Goal: Task Accomplishment & Management: Use online tool/utility

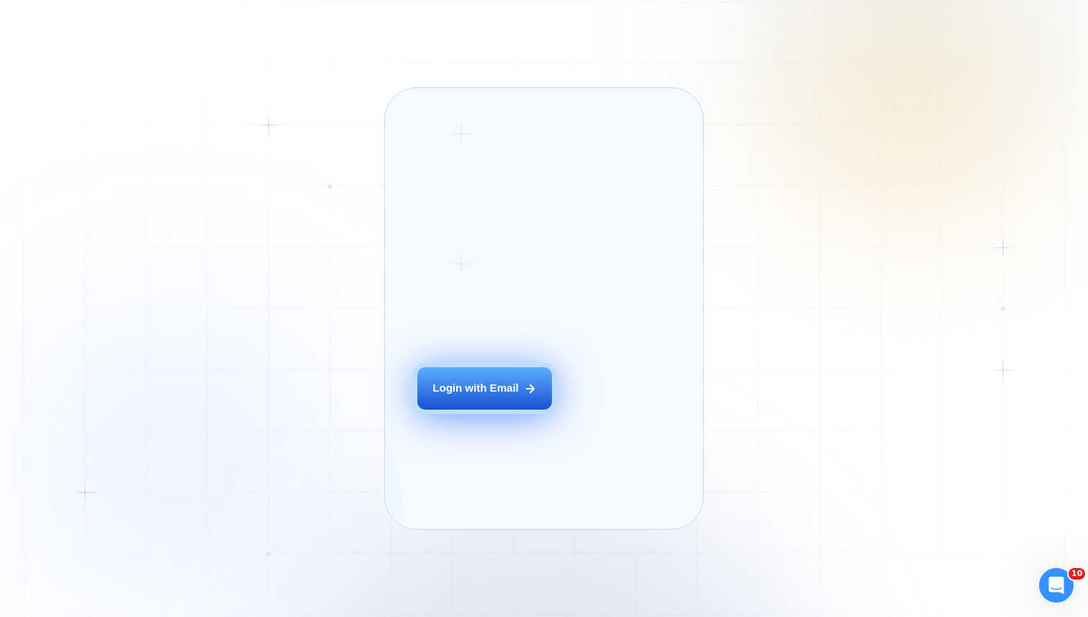
click at [442, 397] on button "Login with Email" at bounding box center [484, 388] width 135 height 42
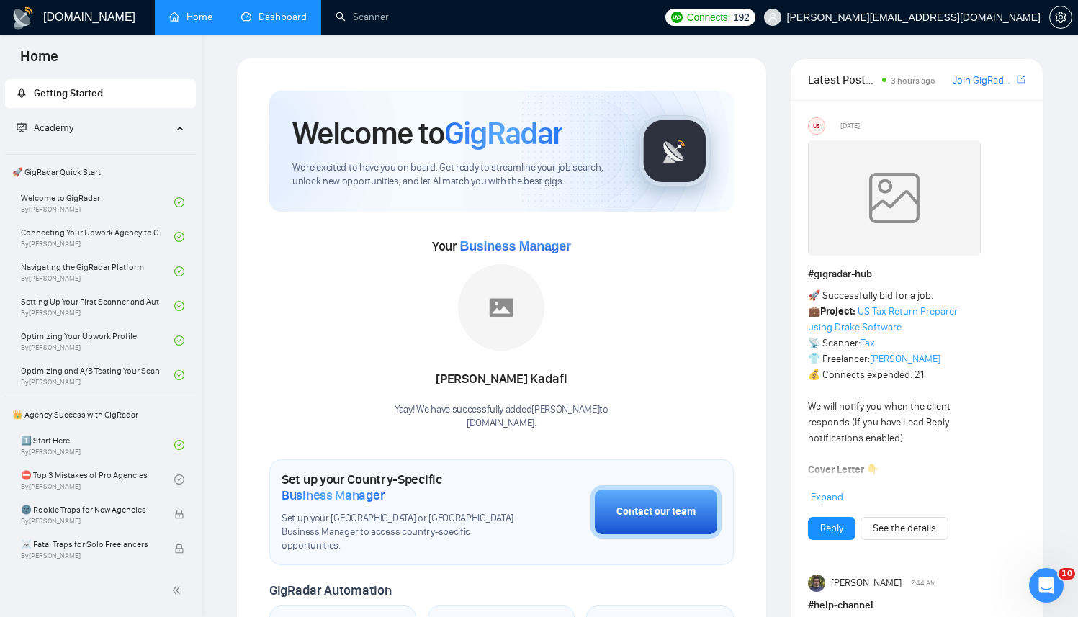
click at [274, 17] on link "Dashboard" at bounding box center [274, 17] width 66 height 12
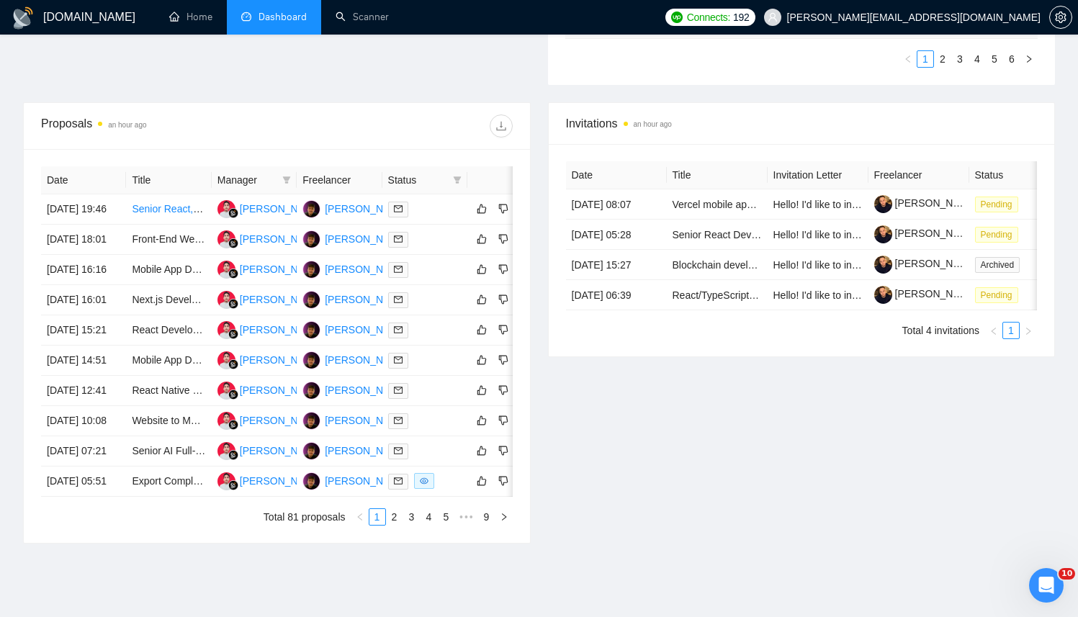
scroll to position [541, 0]
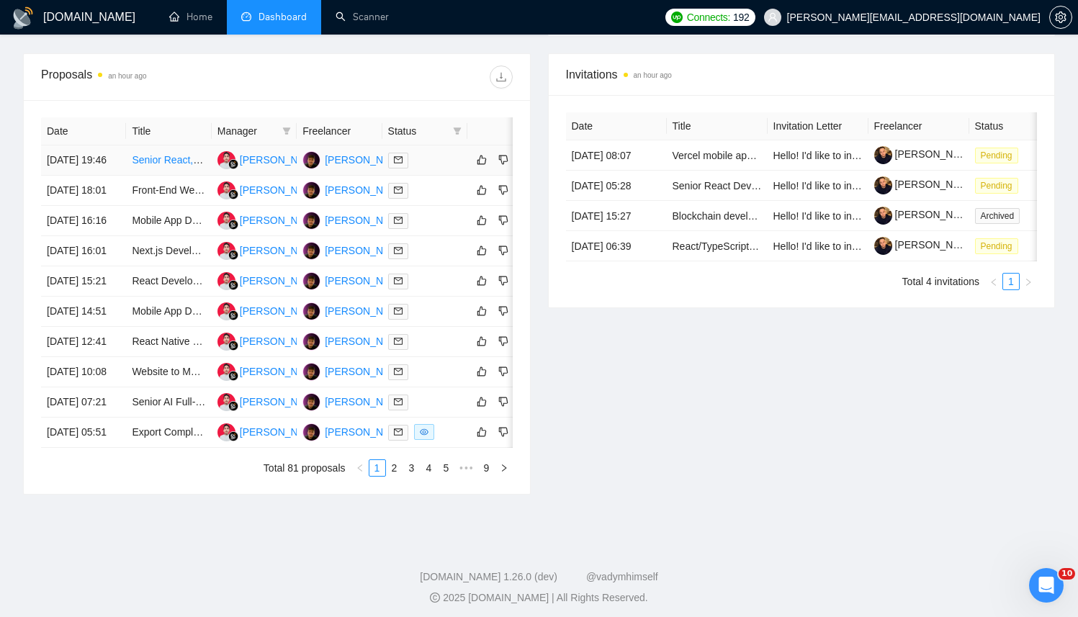
click at [429, 162] on div at bounding box center [424, 160] width 73 height 17
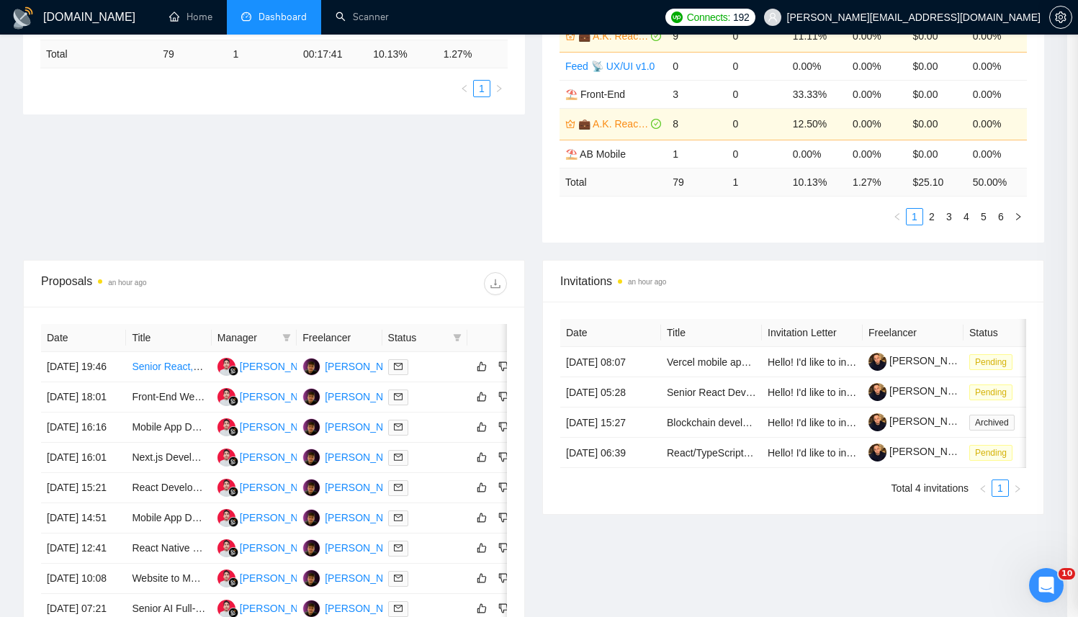
scroll to position [274, 0]
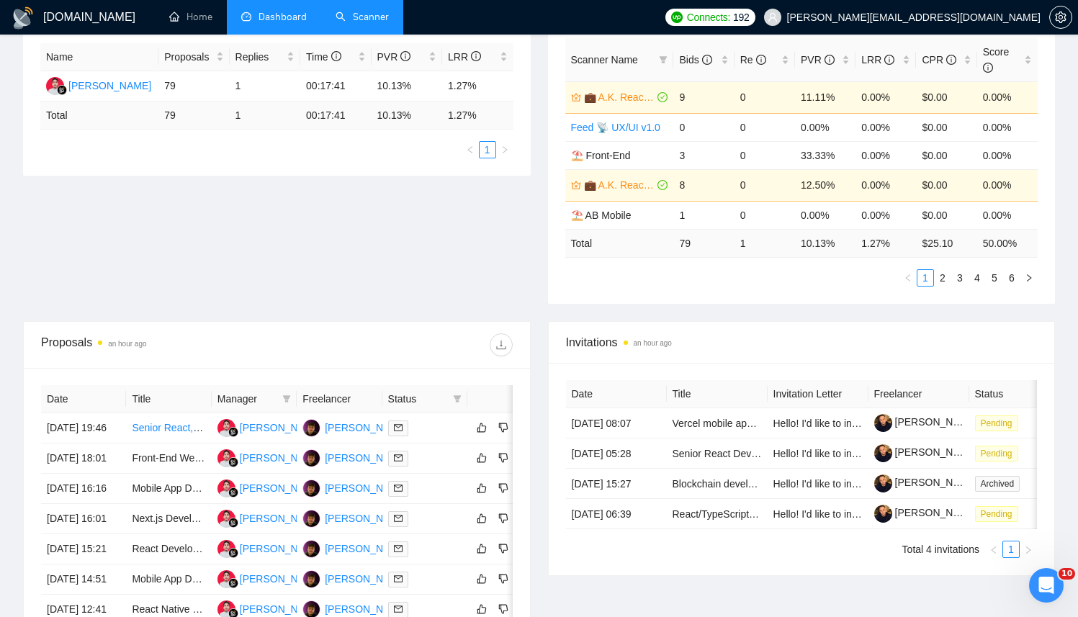
click at [348, 11] on link "Scanner" at bounding box center [361, 17] width 53 height 12
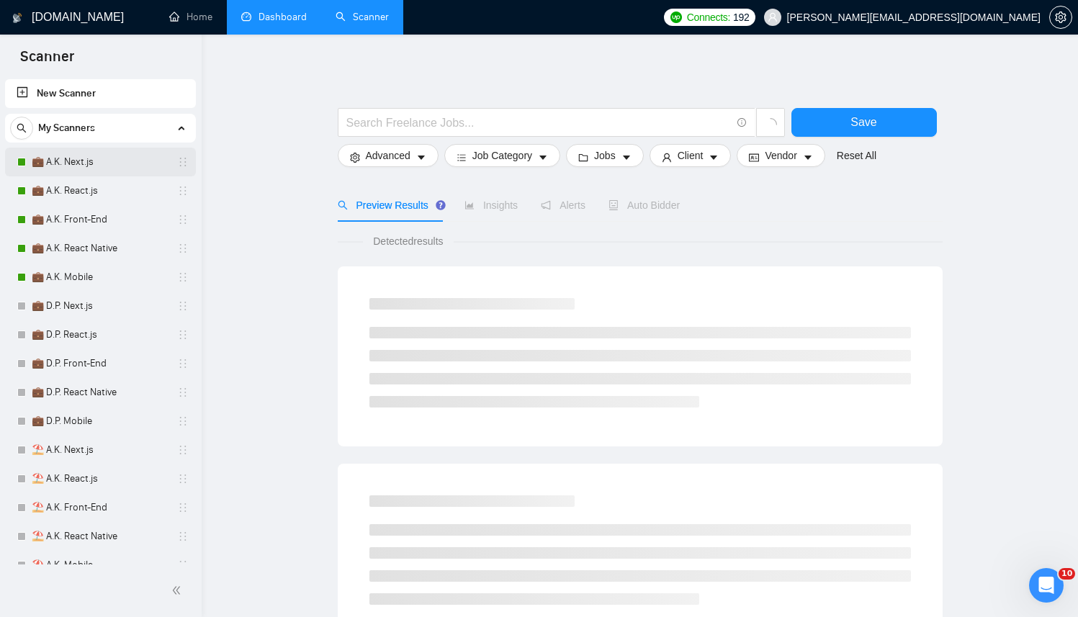
click at [108, 154] on link "💼 A.K. Next.js" at bounding box center [100, 162] width 137 height 29
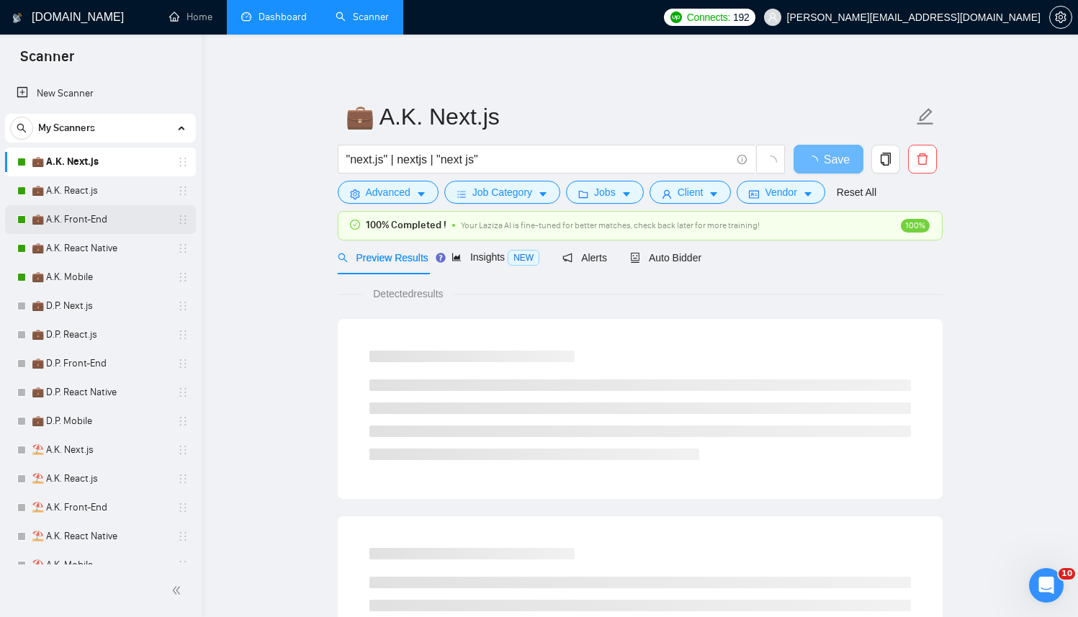
click at [116, 222] on link "💼 A.K. Front-End" at bounding box center [100, 219] width 137 height 29
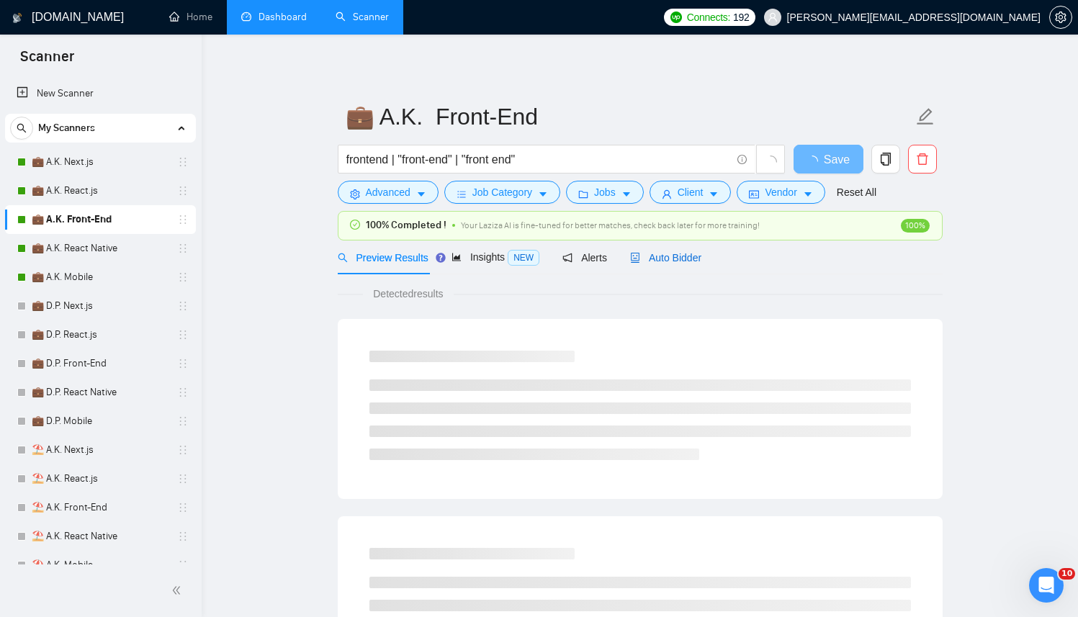
click at [657, 257] on span "Auto Bidder" at bounding box center [665, 258] width 71 height 12
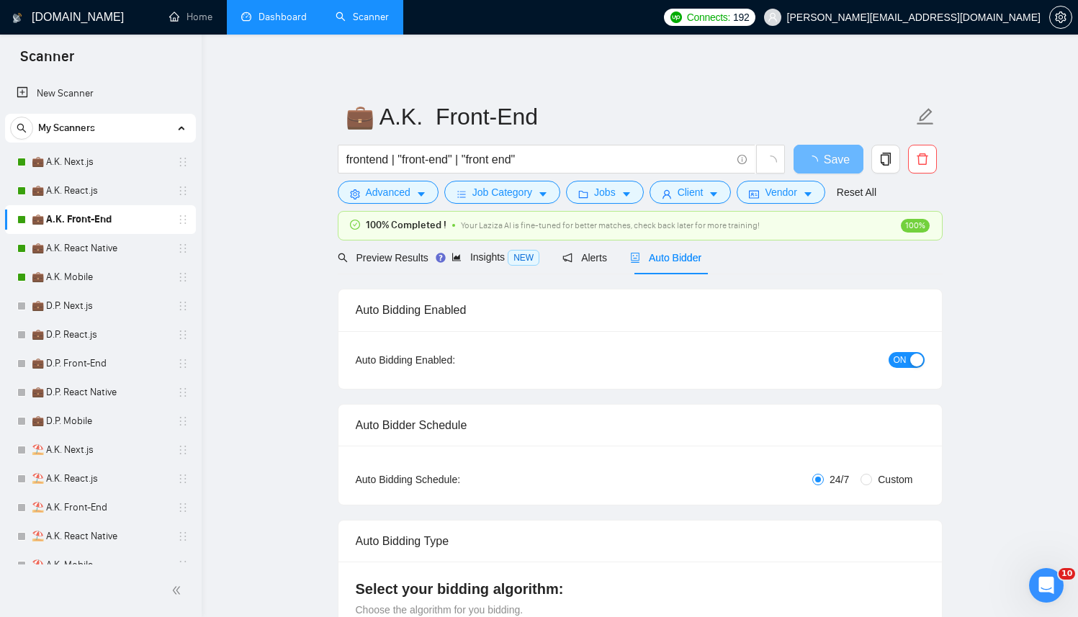
checkbox input "true"
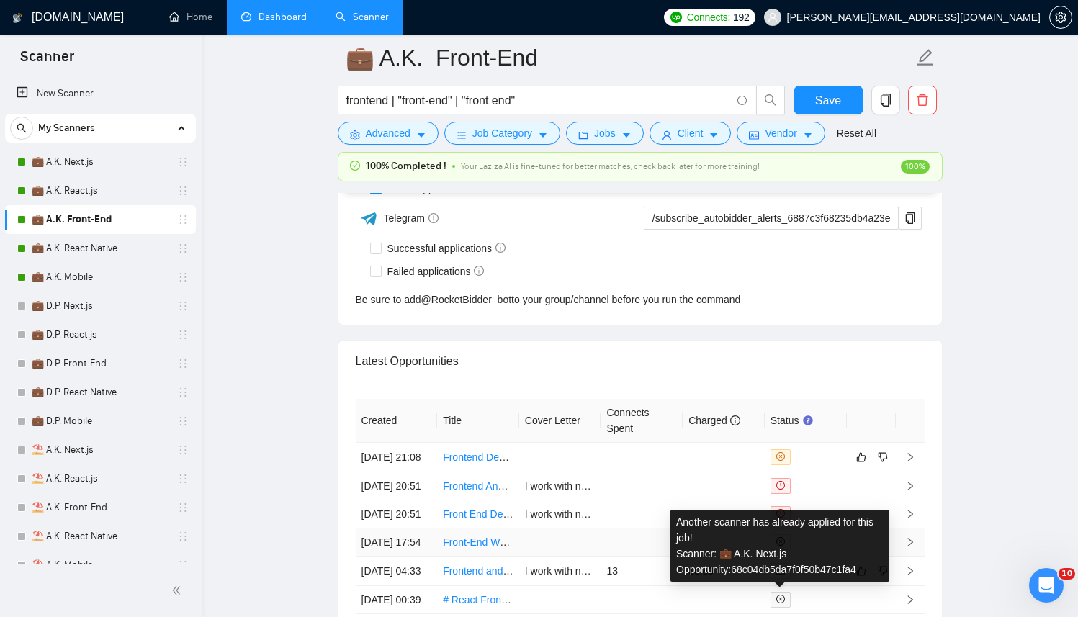
scroll to position [3575, 0]
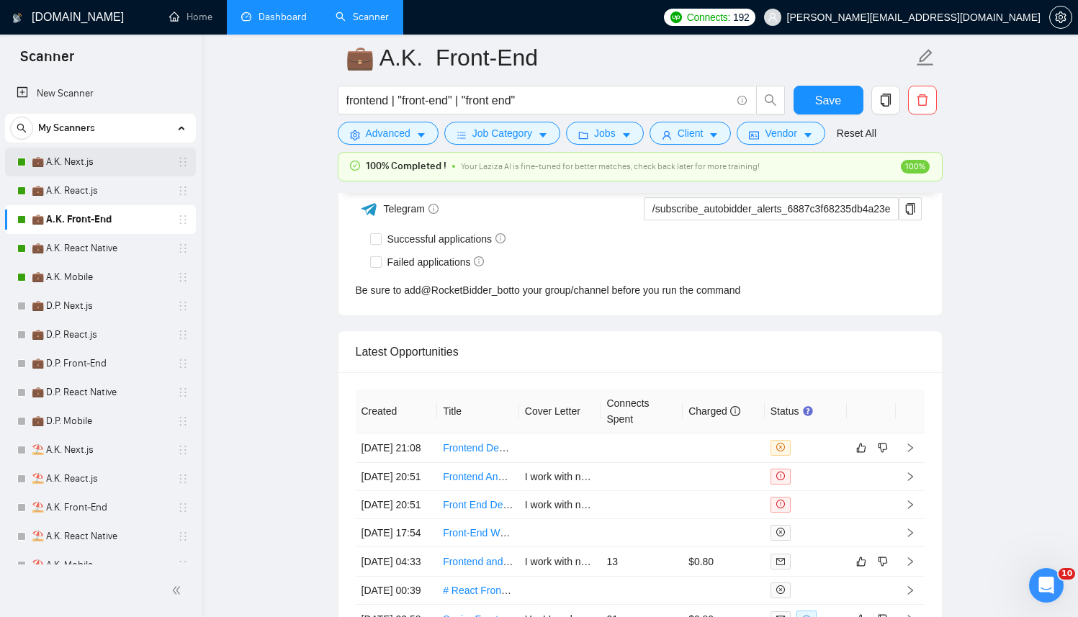
click at [94, 159] on link "💼 A.K. Next.js" at bounding box center [100, 162] width 137 height 29
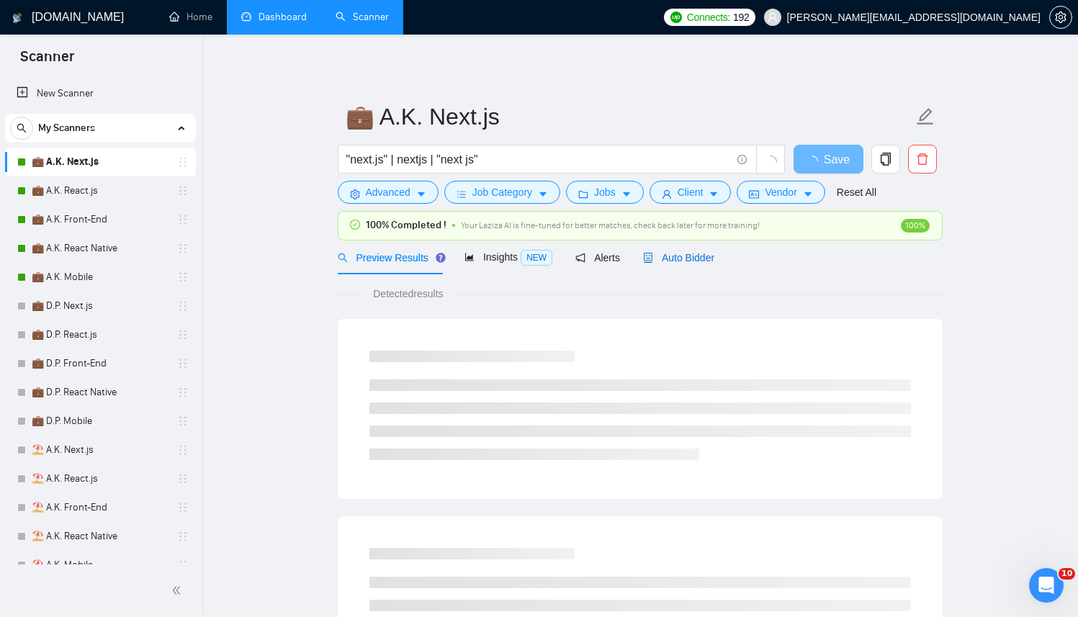
click at [703, 254] on span "Auto Bidder" at bounding box center [678, 258] width 71 height 12
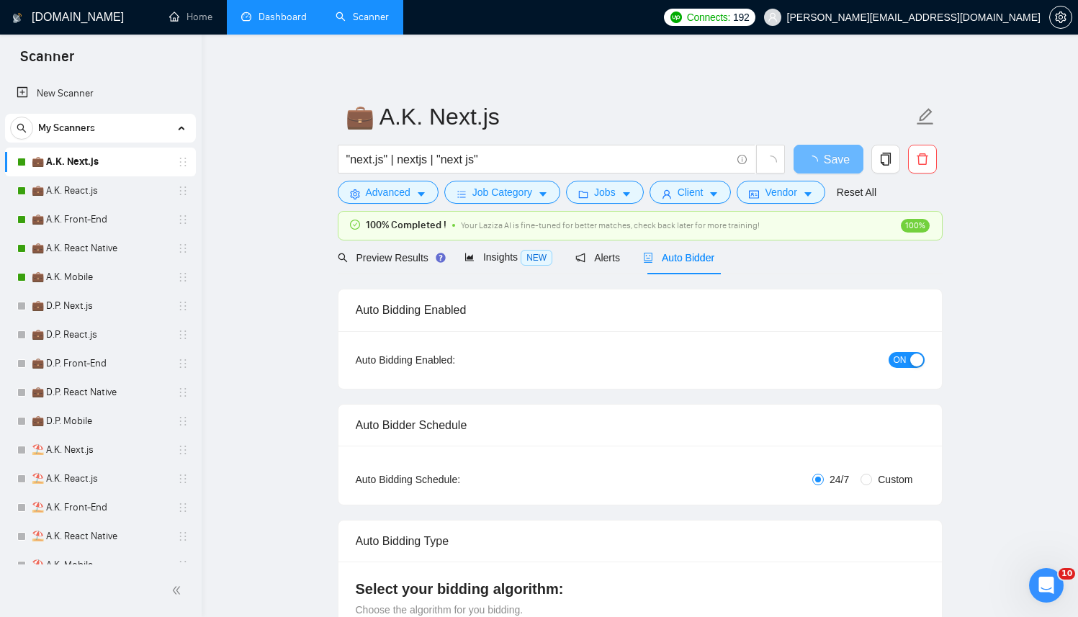
checkbox input "true"
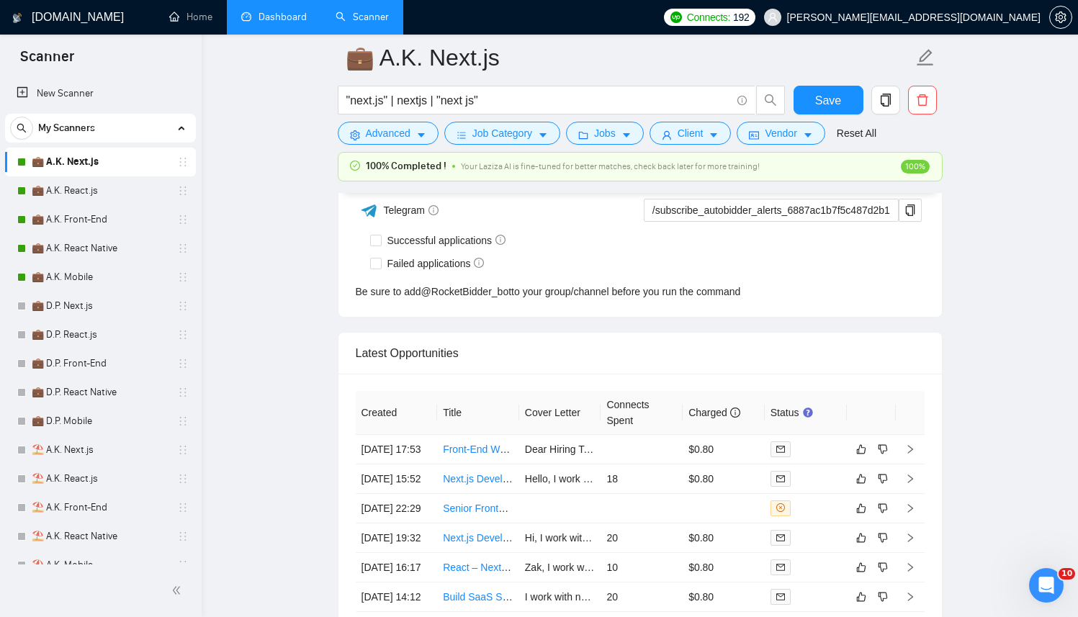
scroll to position [3580, 0]
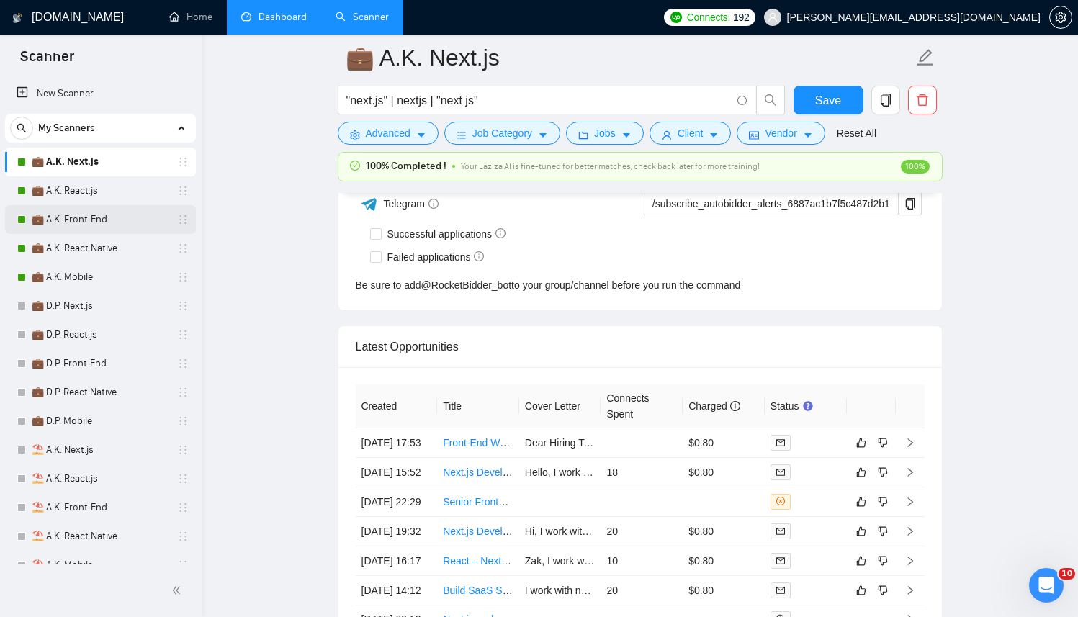
click at [106, 213] on link "💼 A.K. Front-End" at bounding box center [100, 219] width 137 height 29
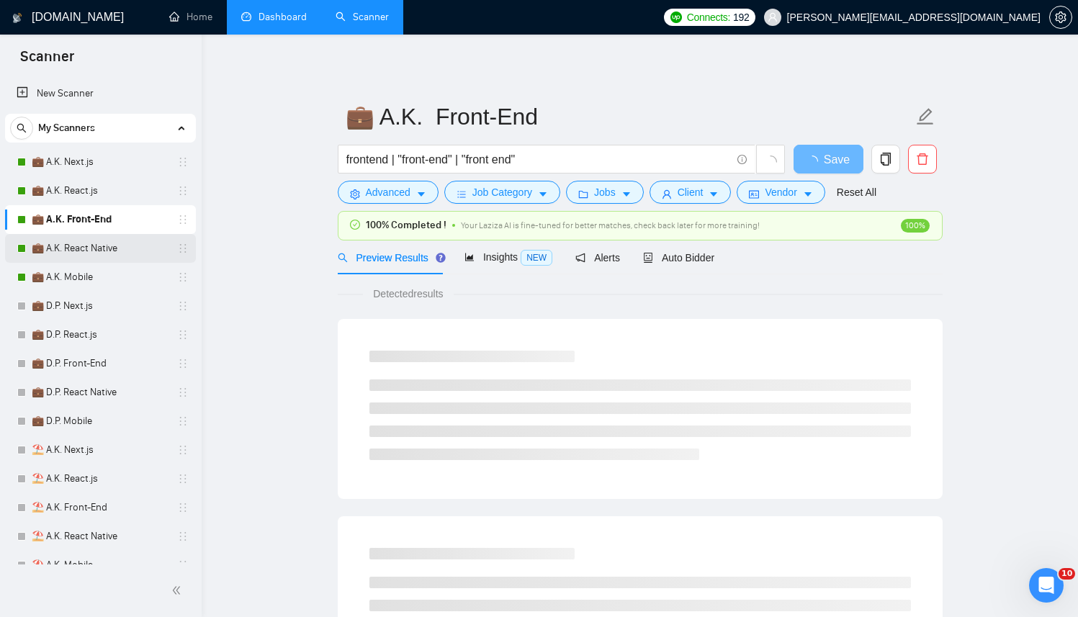
click at [100, 255] on link "💼 A.K. React Native" at bounding box center [100, 248] width 137 height 29
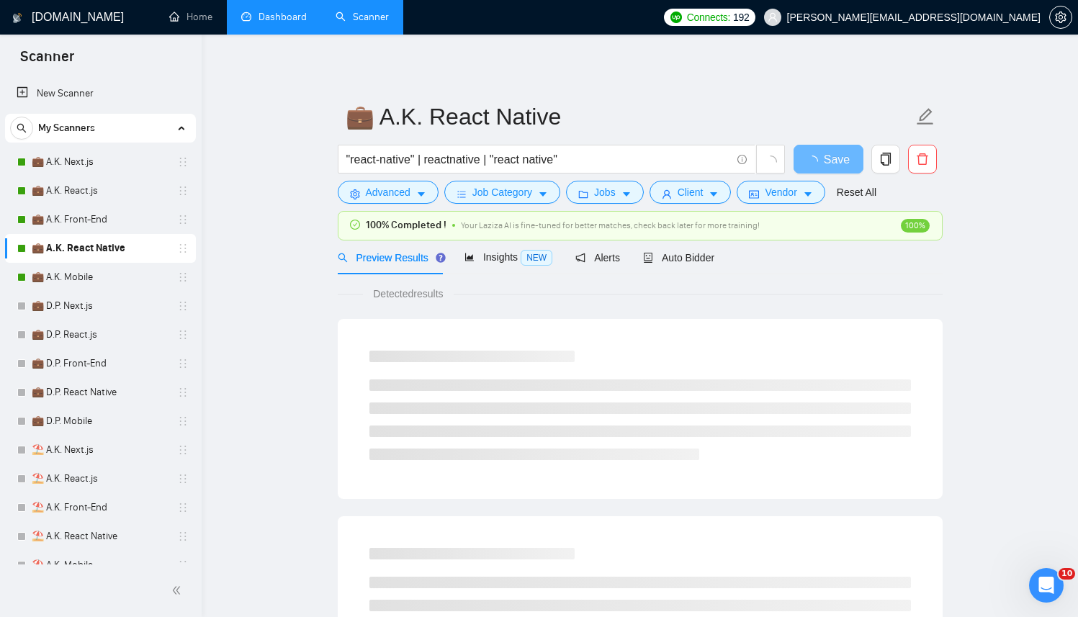
click at [641, 270] on div "Preview Results Insights NEW Alerts Auto Bidder" at bounding box center [526, 257] width 377 height 34
click at [679, 254] on span "Auto Bidder" at bounding box center [678, 258] width 71 height 12
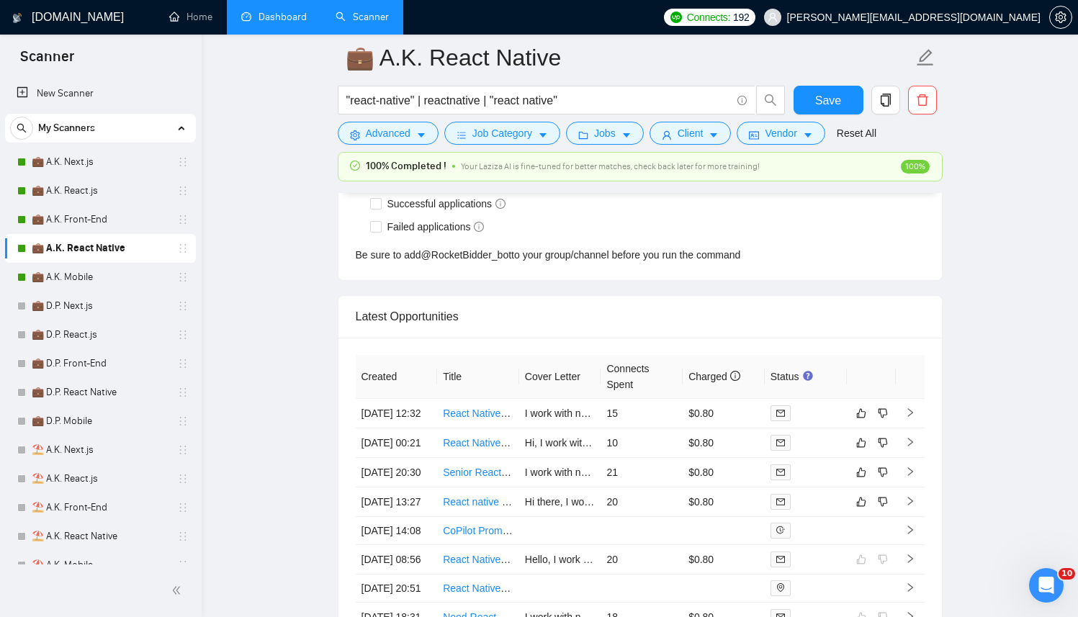
scroll to position [3562, 0]
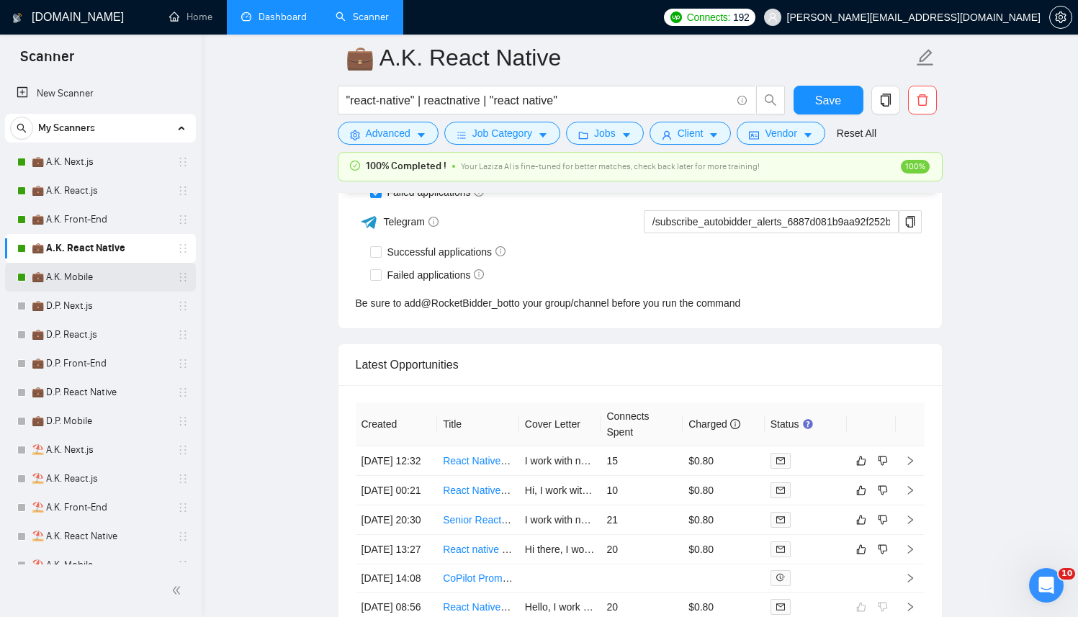
click at [67, 263] on link "💼 A.K. Mobile" at bounding box center [100, 277] width 137 height 29
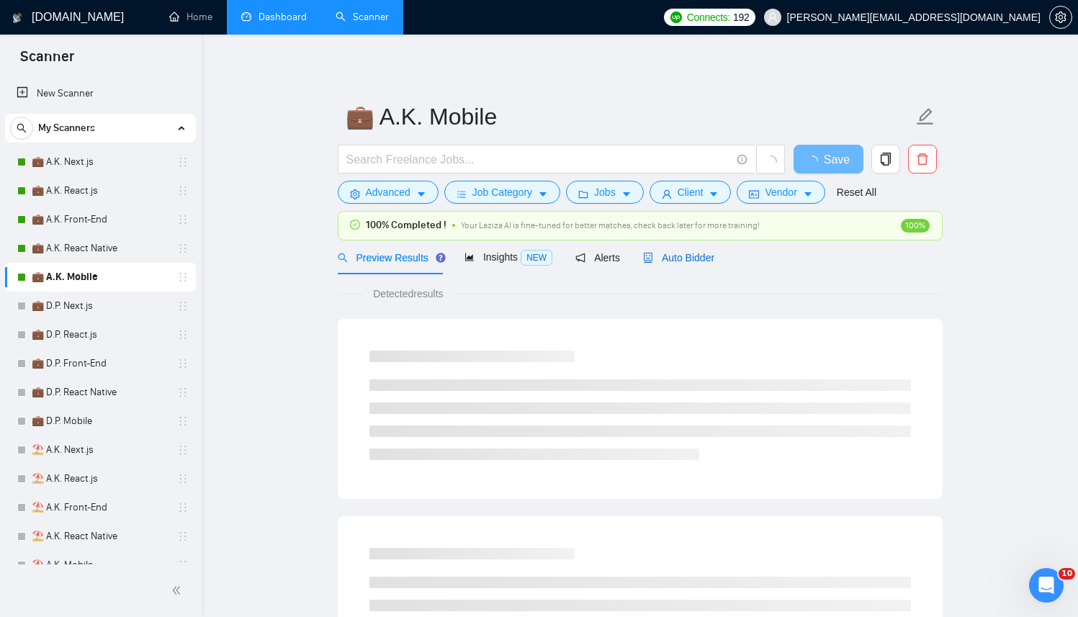
click at [682, 255] on span "Auto Bidder" at bounding box center [678, 258] width 71 height 12
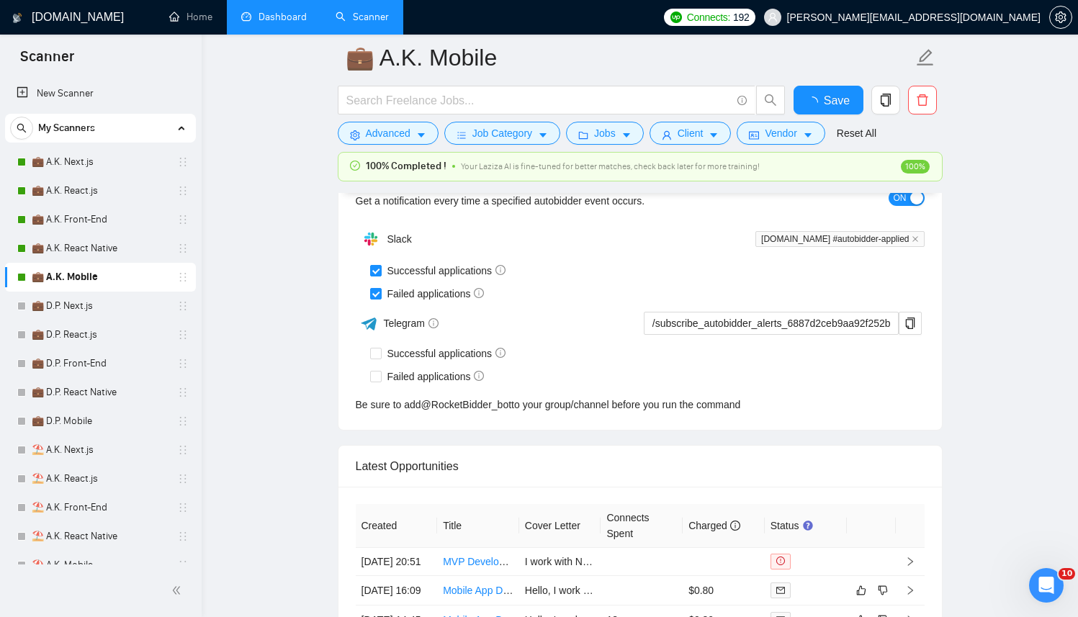
scroll to position [3524, 0]
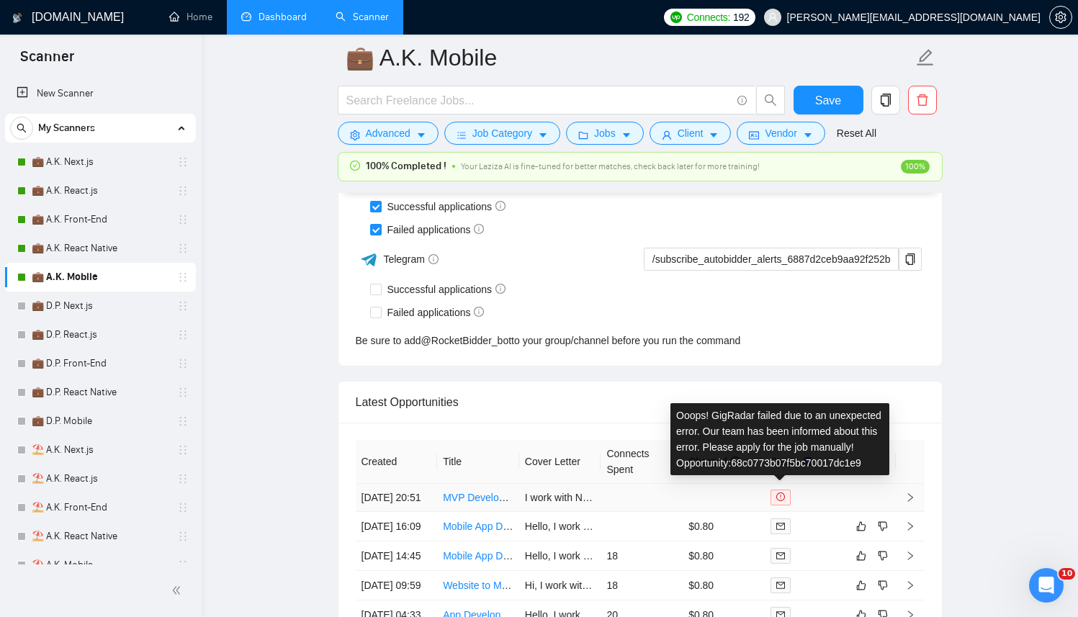
click at [784, 501] on icon "exclamation-circle" at bounding box center [780, 496] width 9 height 9
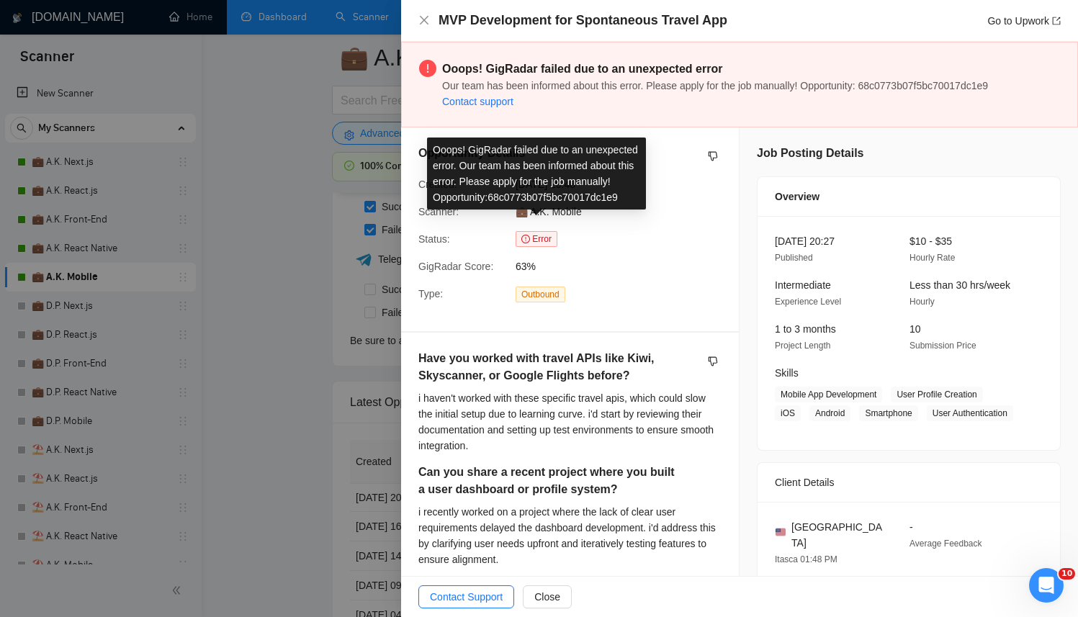
click at [534, 235] on span "Error" at bounding box center [536, 239] width 42 height 16
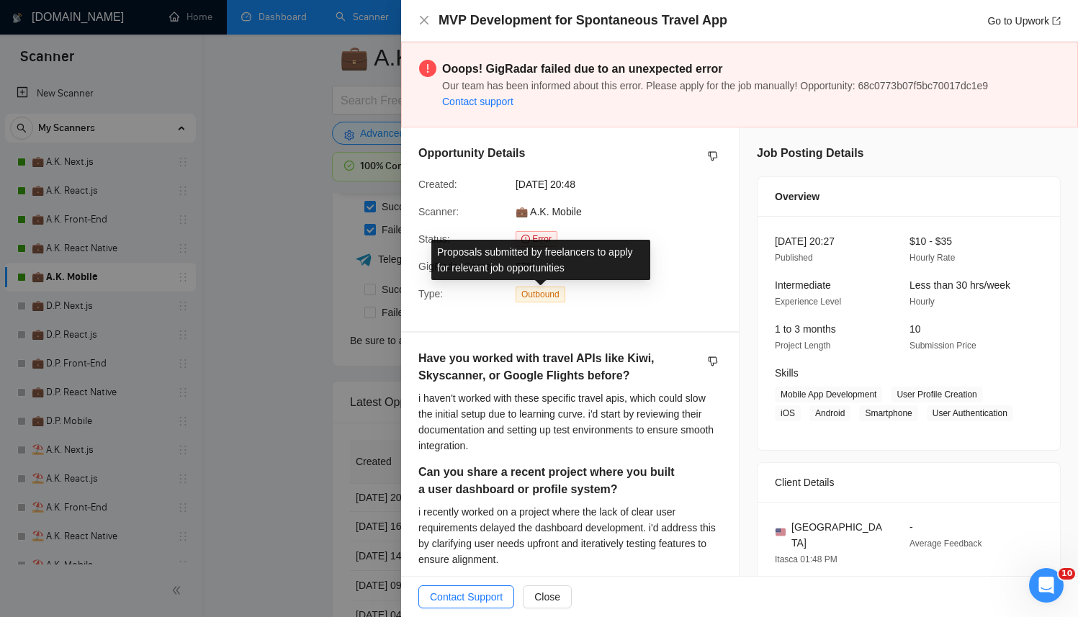
click at [537, 294] on span "Outbound" at bounding box center [540, 294] width 50 height 16
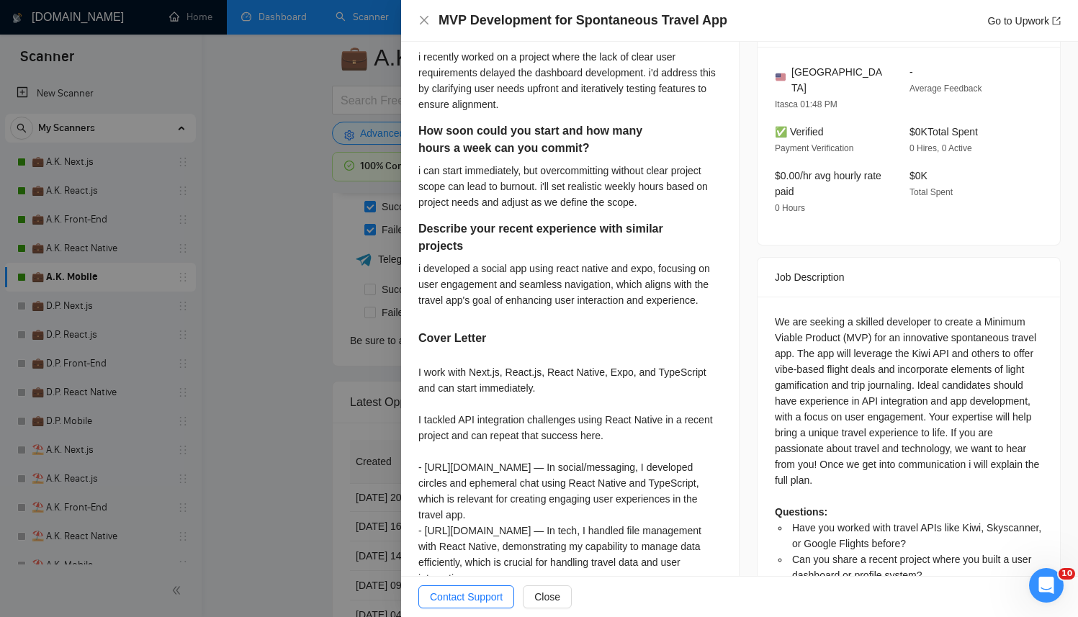
scroll to position [457, 0]
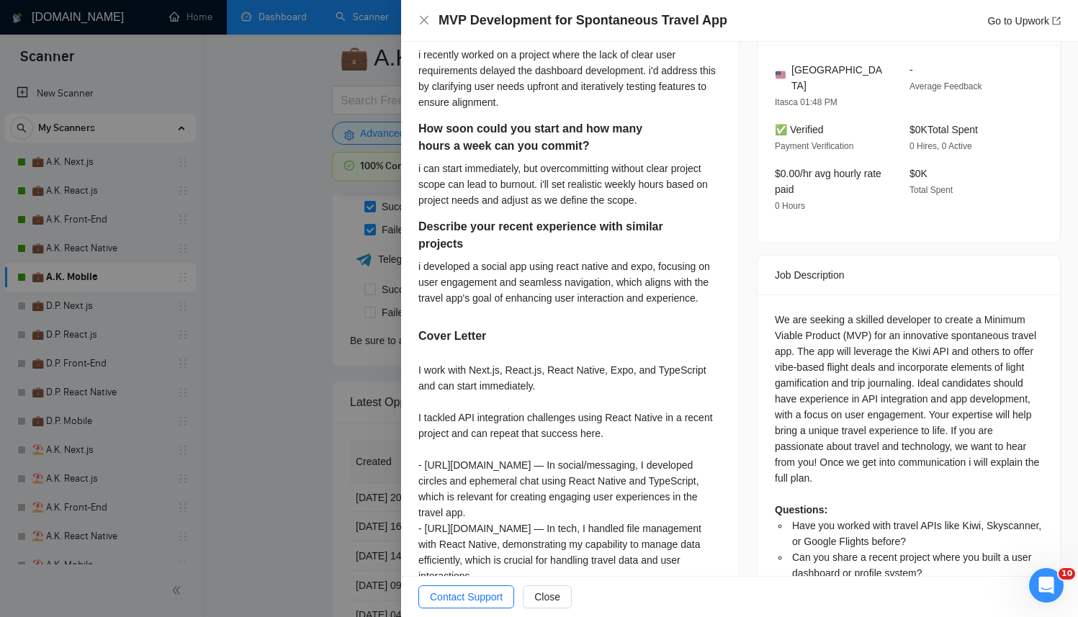
click at [489, 589] on span "Contact Support" at bounding box center [466, 597] width 73 height 16
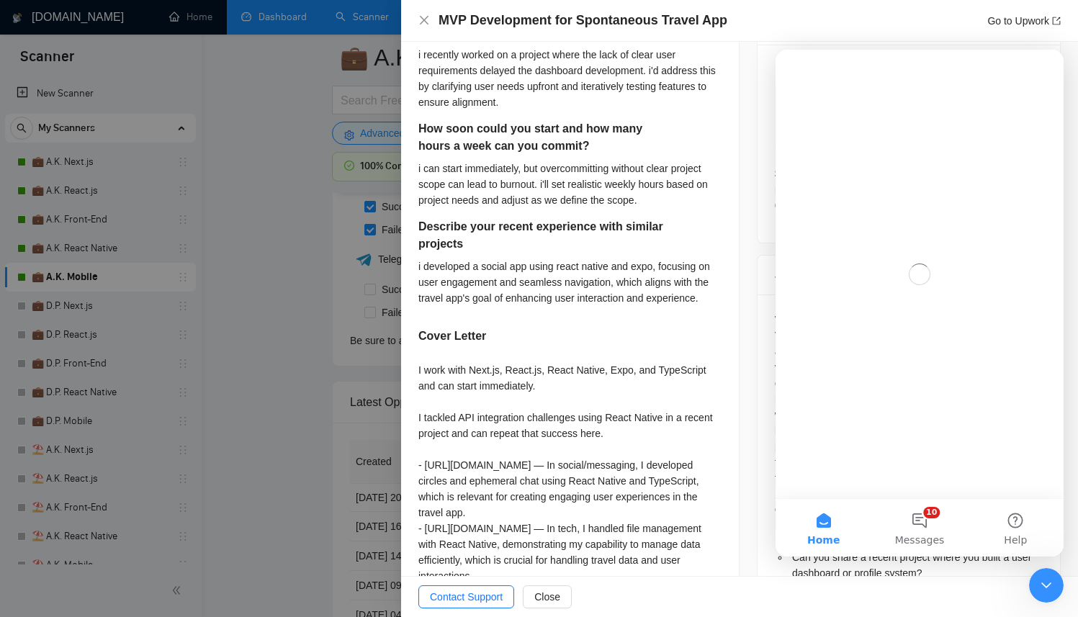
scroll to position [0, 0]
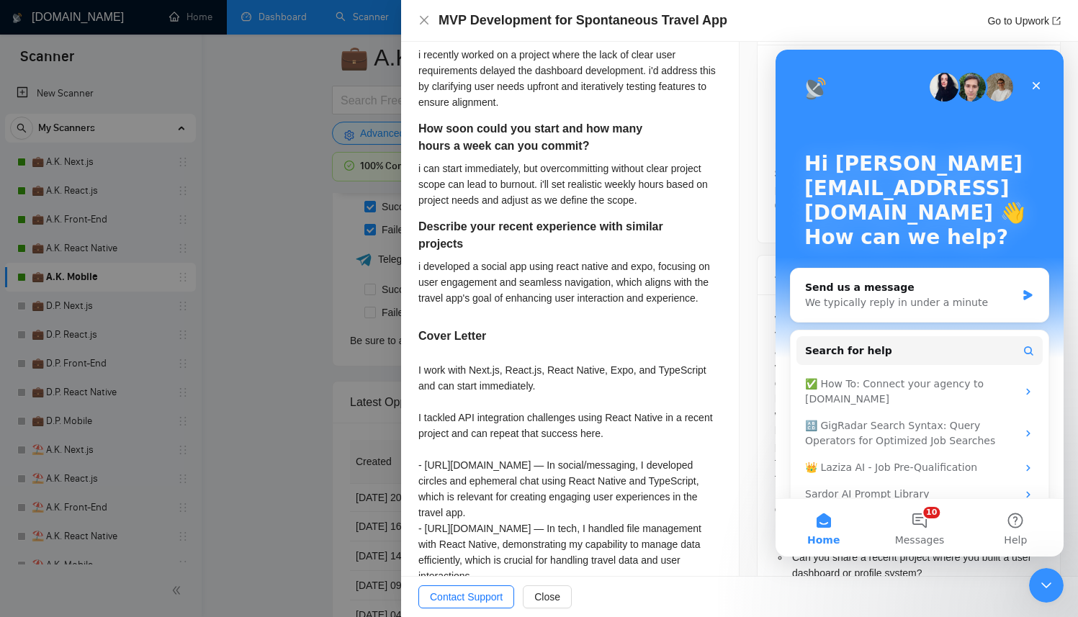
click at [590, 389] on div "I work with Next.js, React.js, React Native, Expo, and TypeScript and can start…" at bounding box center [569, 488] width 303 height 253
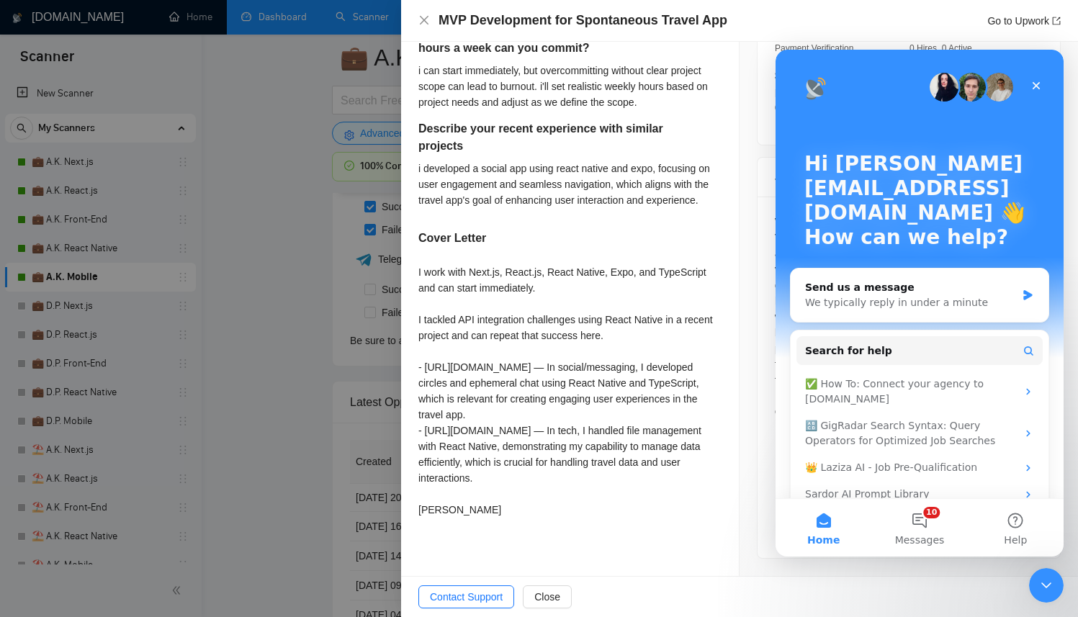
click at [593, 304] on div "I work with Next.js, React.js, React Native, Expo, and TypeScript and can start…" at bounding box center [569, 390] width 303 height 253
click at [1036, 588] on icon "Close Intercom Messenger" at bounding box center [1043, 582] width 17 height 17
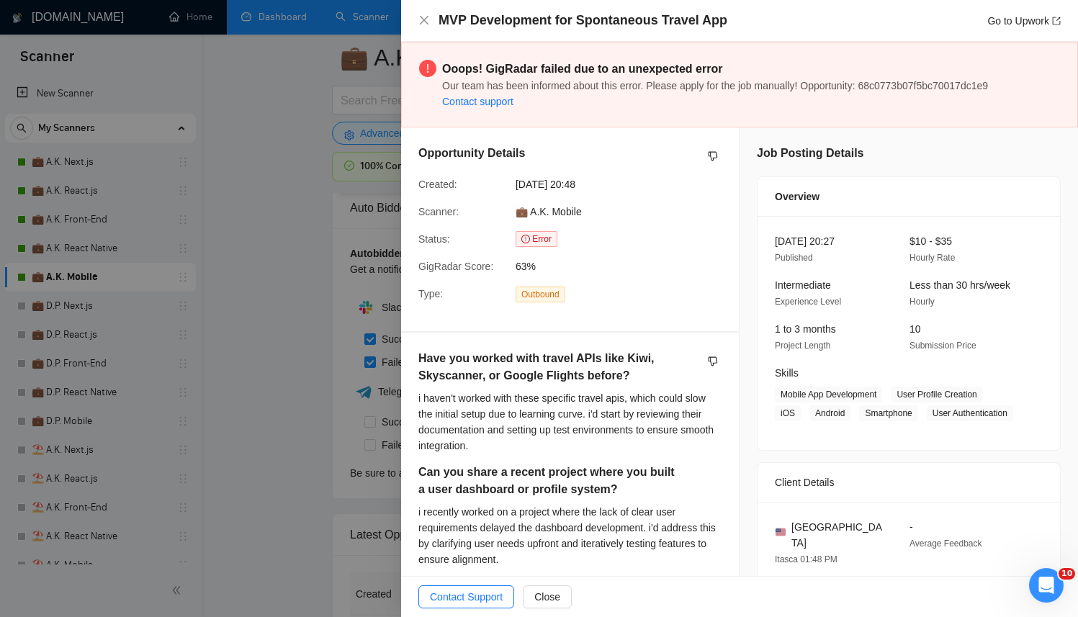
scroll to position [3272, 0]
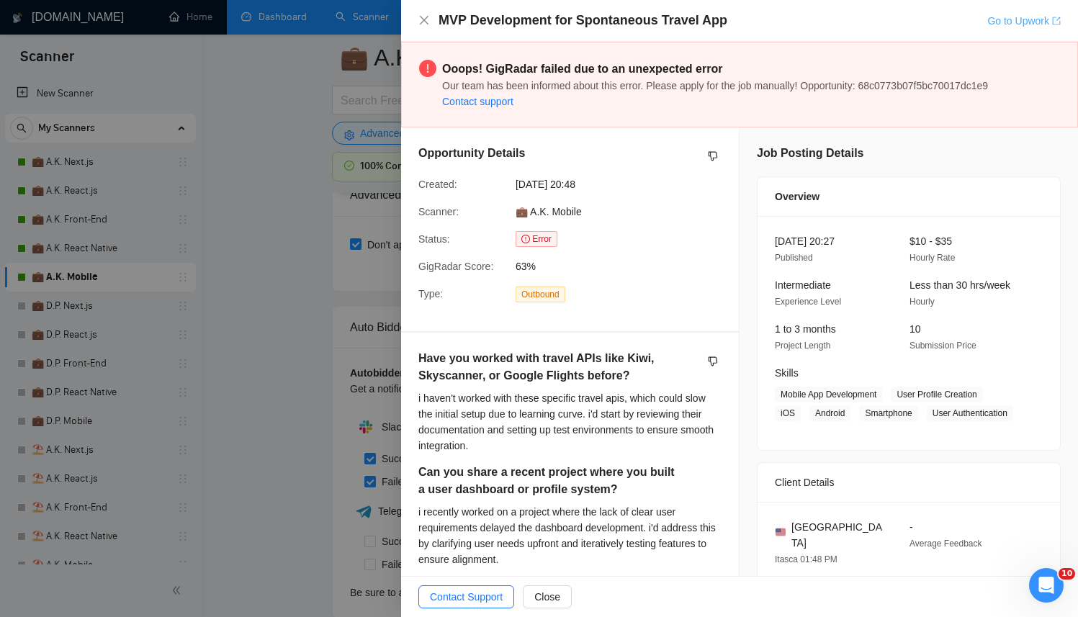
click at [1026, 26] on link "Go to Upwork" at bounding box center [1023, 21] width 73 height 12
